Goal: Information Seeking & Learning: Learn about a topic

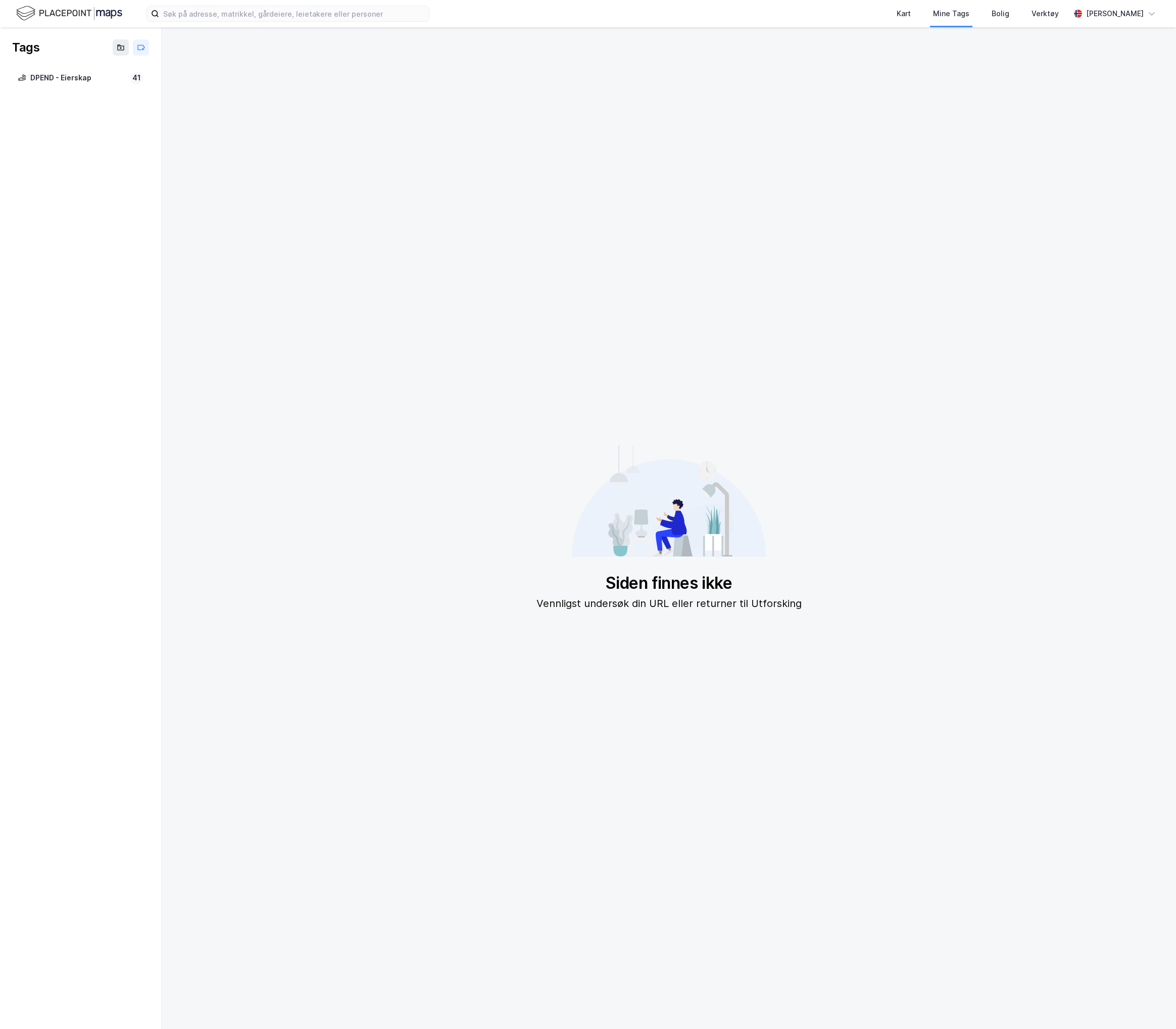
click at [59, 15] on img at bounding box center [69, 13] width 106 height 18
click at [79, 8] on img at bounding box center [69, 13] width 106 height 18
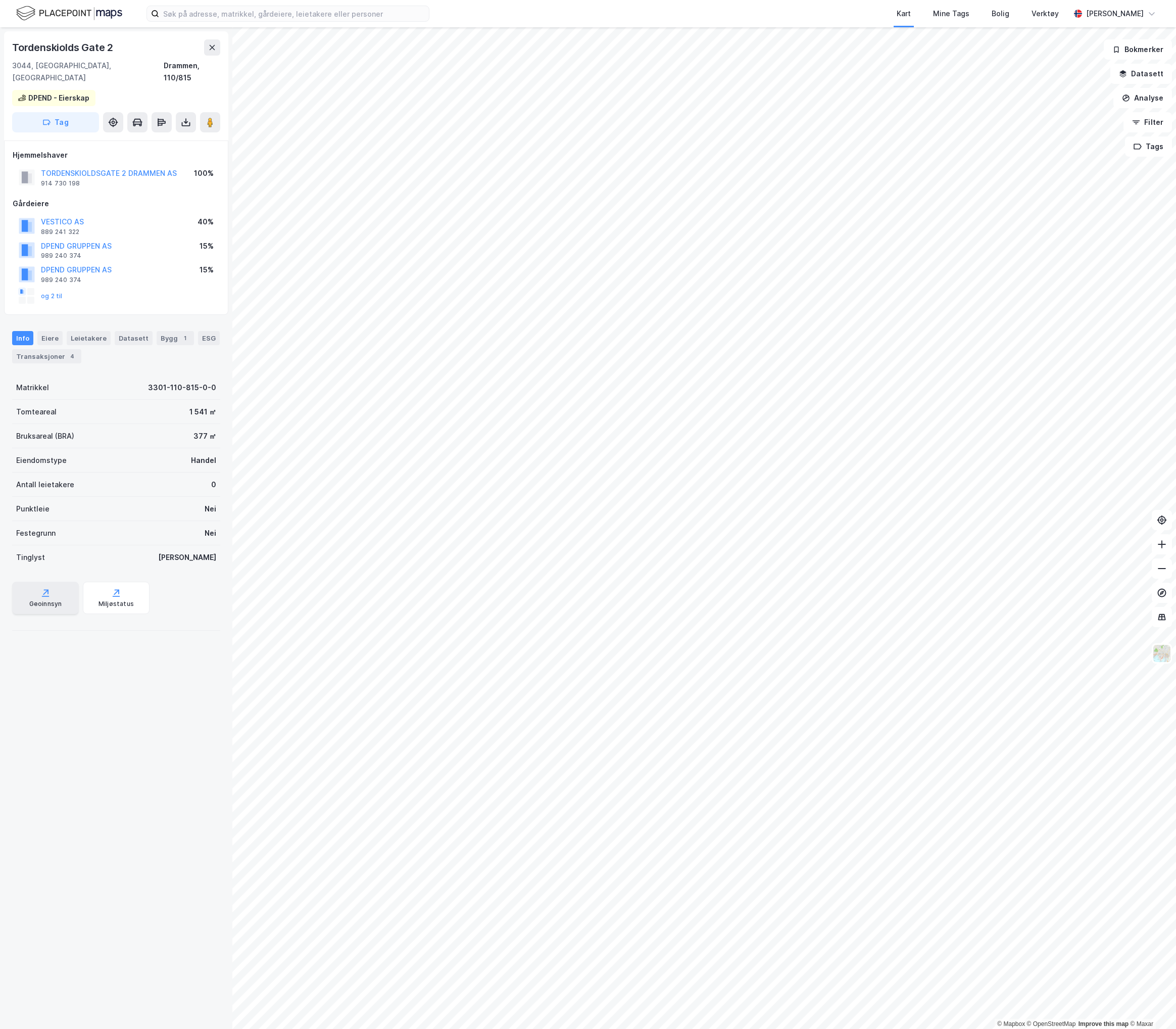
click at [37, 600] on div "Geoinnsyn" at bounding box center [46, 604] width 33 height 8
click at [99, 600] on div "Miljøstatus" at bounding box center [116, 604] width 35 height 8
click at [187, 263] on div "© Mapbox © OpenStreetMap Improve this map © Maxar Tordenskiolds Gate 2 3044, Dr…" at bounding box center [588, 528] width 1176 height 1001
click at [518, 16] on div "Kart Mine Tags Bolig Verktøy" at bounding box center [773, 13] width 592 height 28
click at [35, 16] on img at bounding box center [69, 13] width 106 height 18
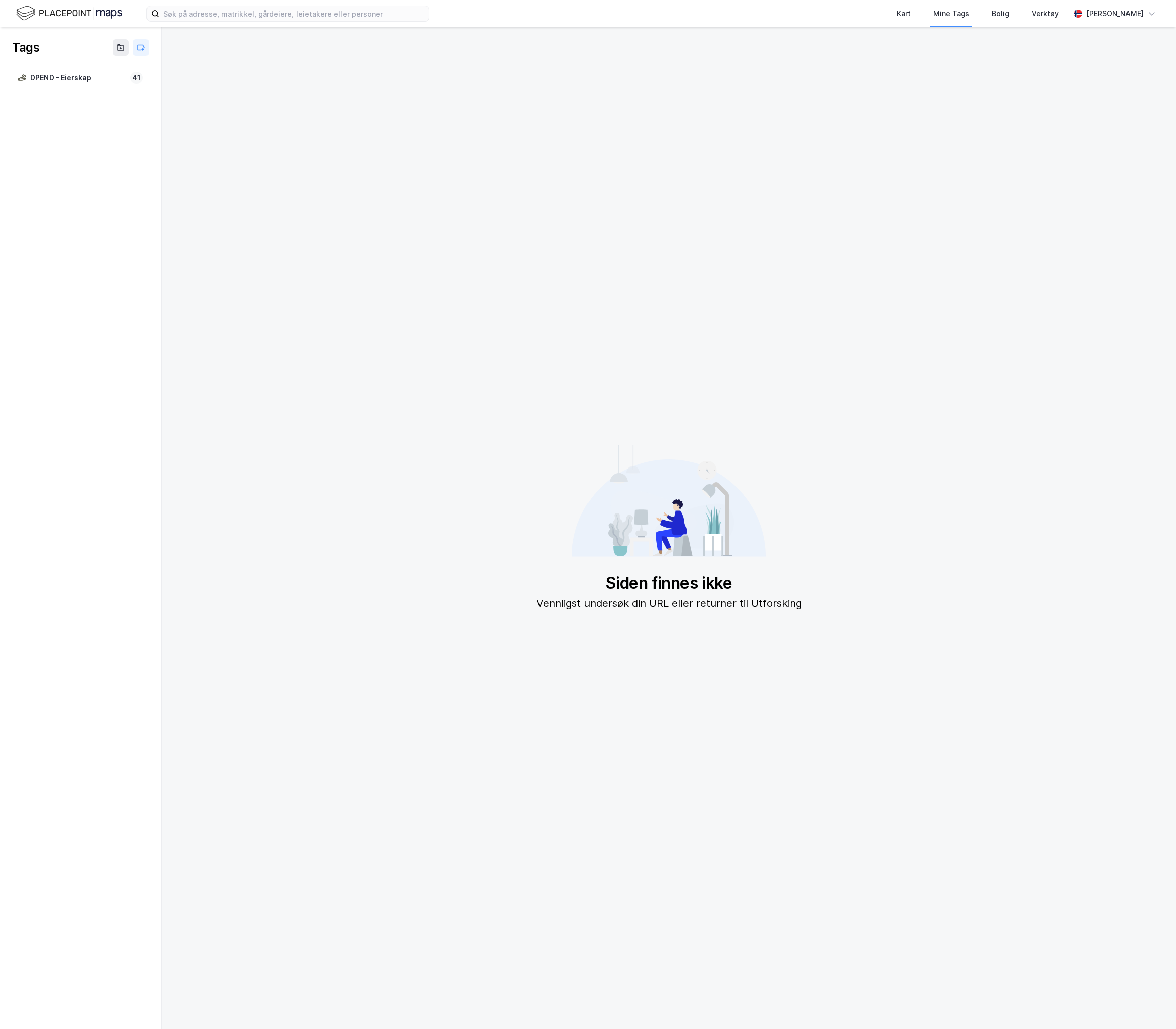
click at [100, 8] on img at bounding box center [69, 13] width 106 height 18
